Goal: Task Accomplishment & Management: Complete application form

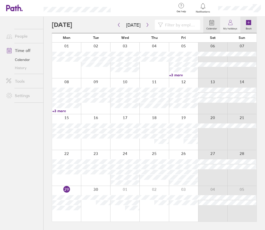
click at [247, 28] on label "Book" at bounding box center [249, 28] width 12 height 5
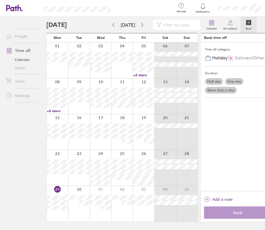
click at [225, 90] on label "More than a day" at bounding box center [221, 90] width 32 height 7
click at [0, 0] on input "More than a day" at bounding box center [0, 0] width 0 height 0
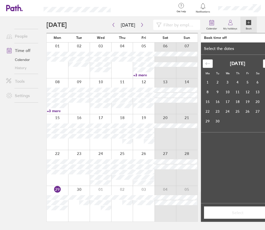
click at [263, 62] on div "Move forward to switch to the next month." at bounding box center [268, 63] width 10 height 8
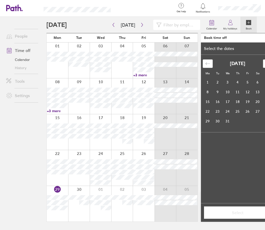
click at [263, 62] on div "Move forward to switch to the next month." at bounding box center [268, 63] width 10 height 8
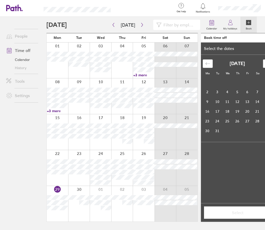
click at [263, 62] on div "Move forward to switch to the next month." at bounding box center [268, 63] width 10 height 8
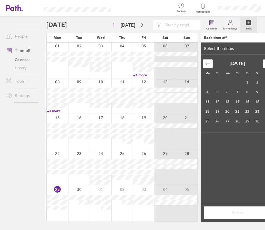
click at [263, 62] on div "Move forward to switch to the next month." at bounding box center [268, 63] width 10 height 8
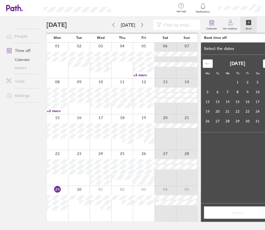
click at [263, 62] on div "Move forward to switch to the next month." at bounding box center [268, 63] width 10 height 8
click at [237, 81] on td "3" at bounding box center [238, 83] width 10 height 10
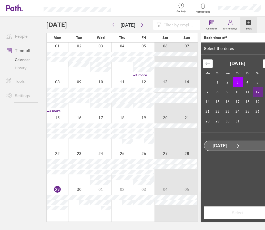
click at [257, 93] on td "12" at bounding box center [258, 92] width 10 height 10
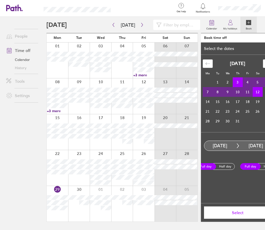
click at [243, 214] on span "Select" at bounding box center [237, 212] width 60 height 5
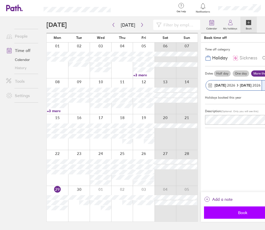
click at [235, 213] on span "Book" at bounding box center [242, 212] width 70 height 5
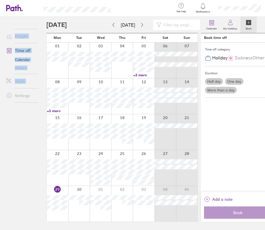
drag, startPoint x: 0, startPoint y: 118, endPoint x: -16, endPoint y: 118, distance: 16.1
click at [0, 118] on html "Get help FAQs Contact us Notifications My profile Sign out People Time off Cale…" at bounding box center [132, 115] width 265 height 230
